Goal: Find specific page/section: Find specific page/section

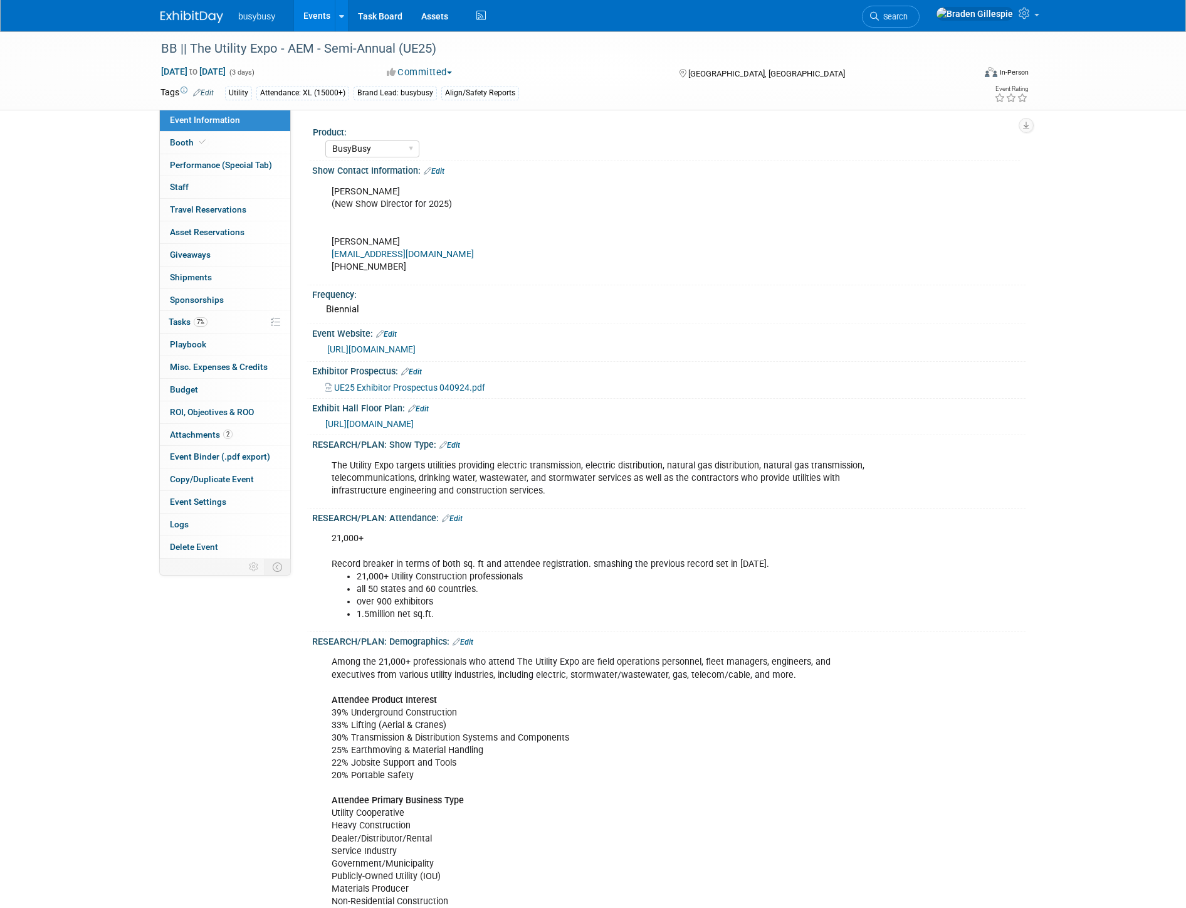
select select "BusyBusy"
select select "Member"
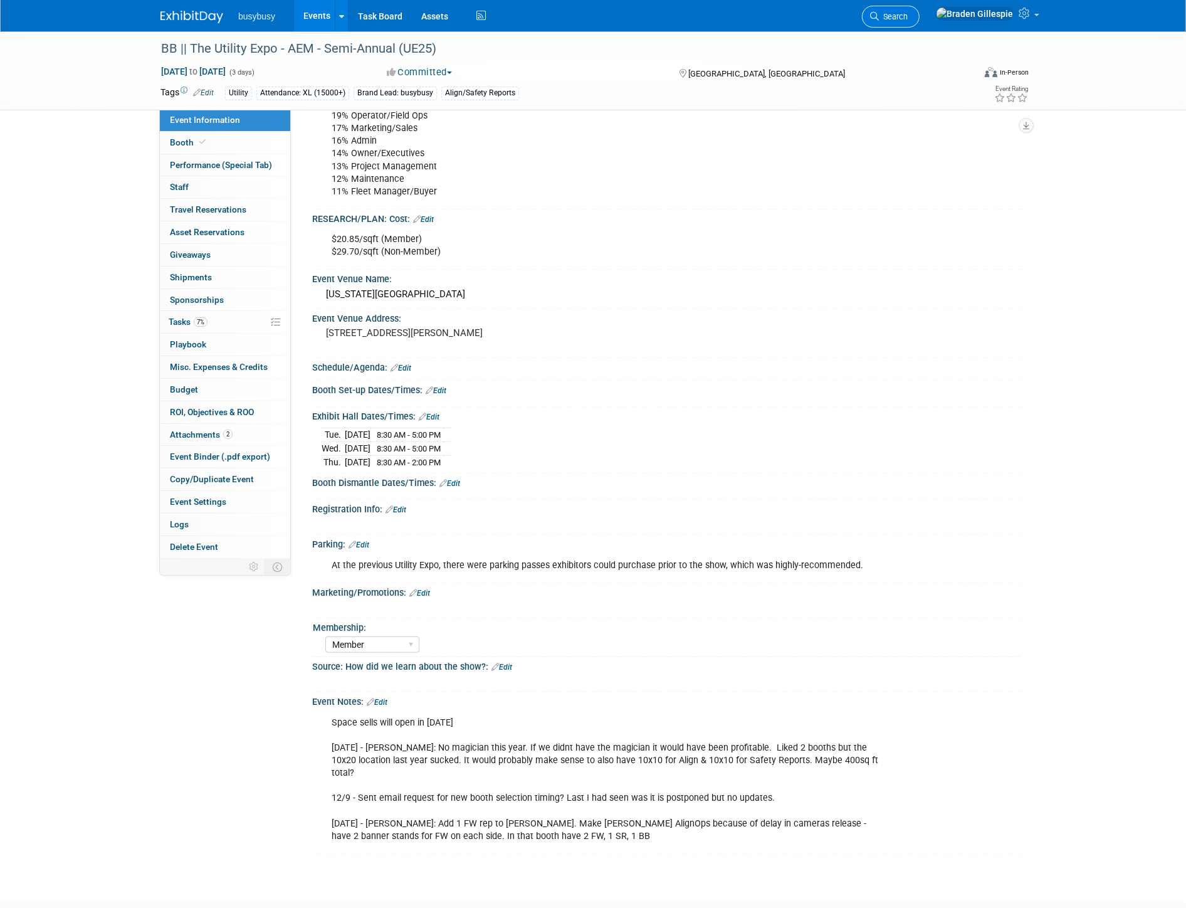
click at [908, 19] on span "Search" at bounding box center [893, 16] width 29 height 9
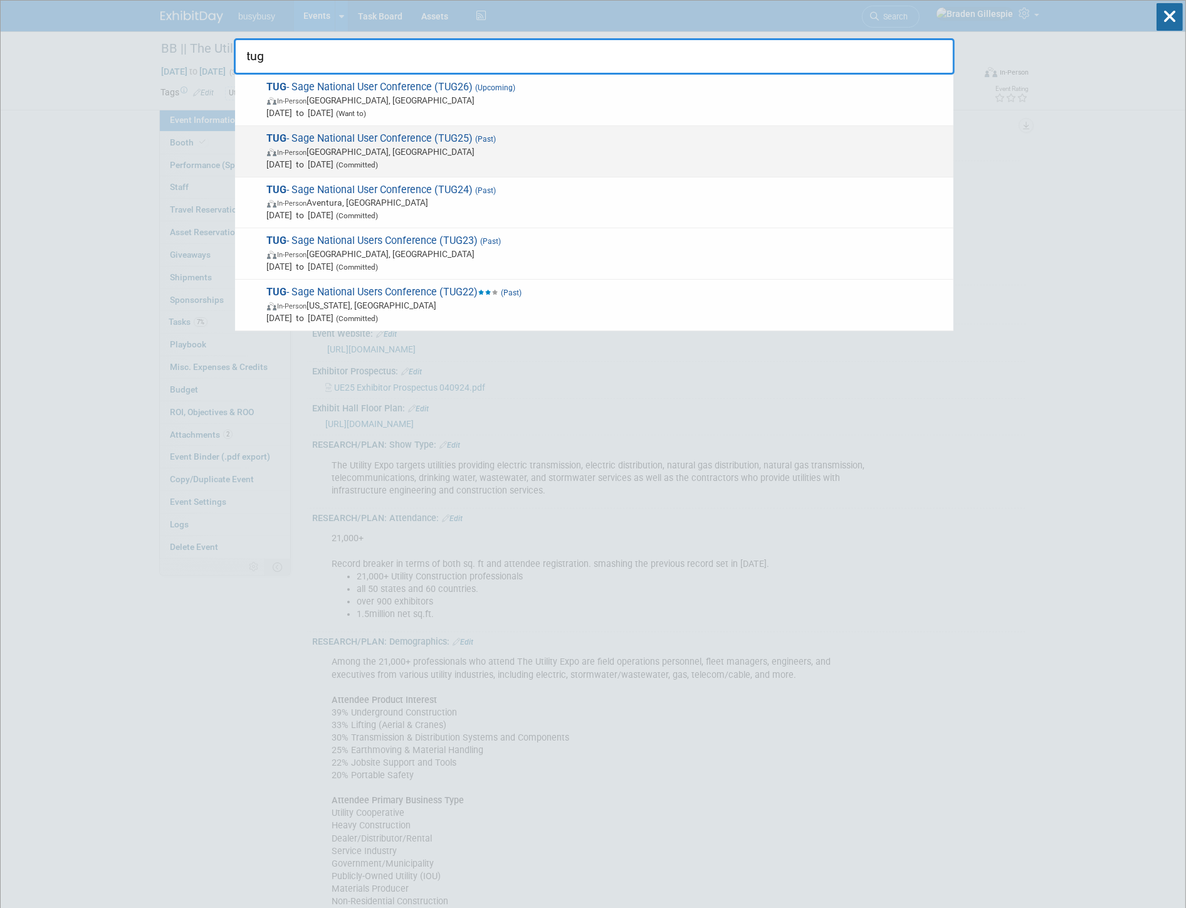
type input "tug"
click at [734, 158] on span "[DATE] to [DATE] (Committed)" at bounding box center [607, 164] width 680 height 13
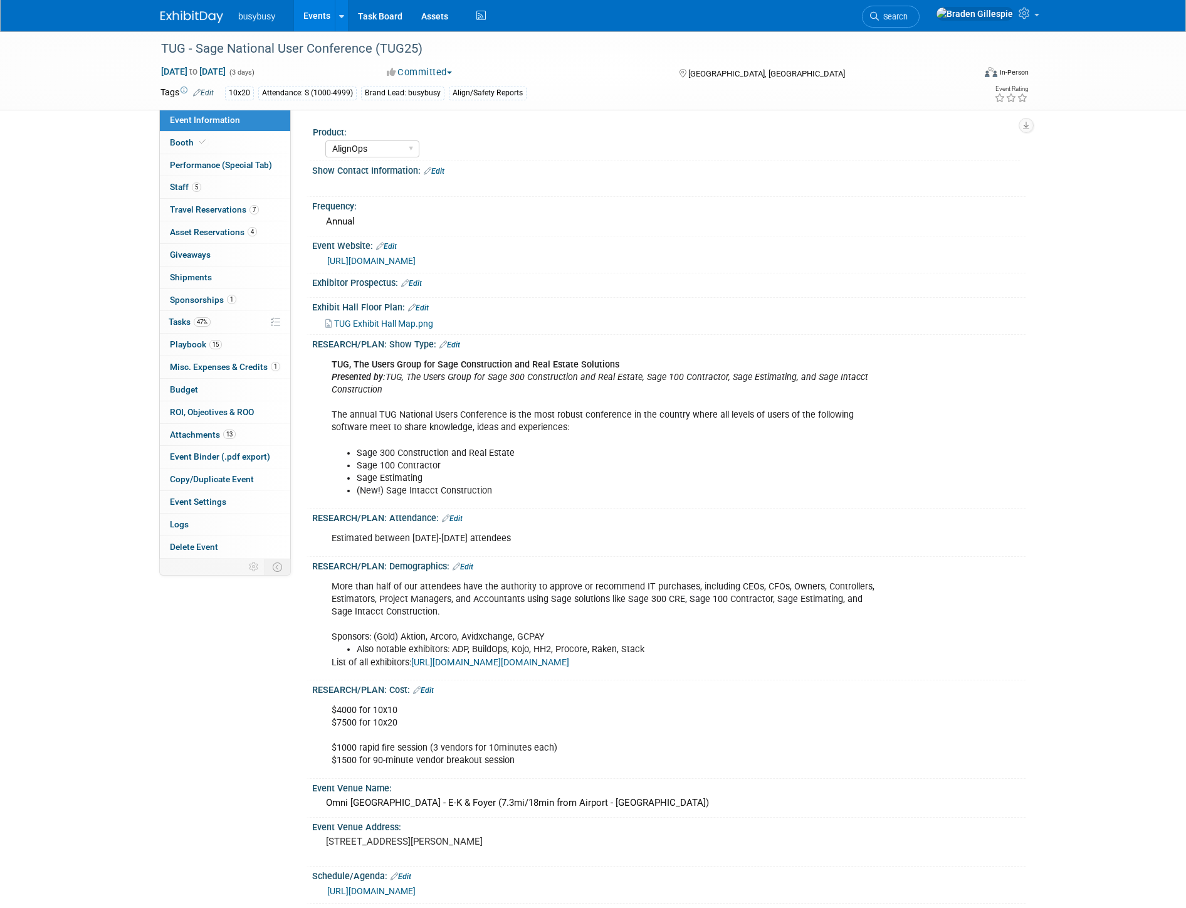
select select "AlignOps"
click at [238, 135] on link "Booth" at bounding box center [225, 143] width 130 height 22
